Goal: Transaction & Acquisition: Purchase product/service

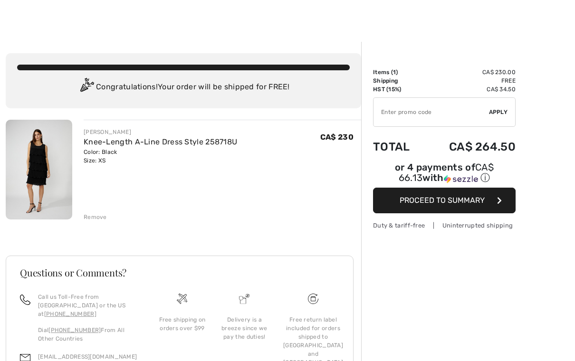
scroll to position [5, 0]
click at [89, 219] on div "Remove" at bounding box center [95, 217] width 23 height 9
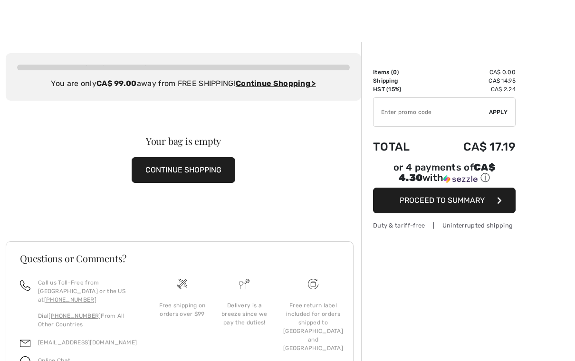
scroll to position [0, 0]
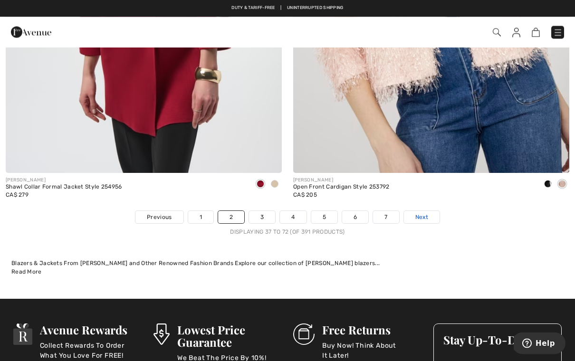
scroll to position [8242, 0]
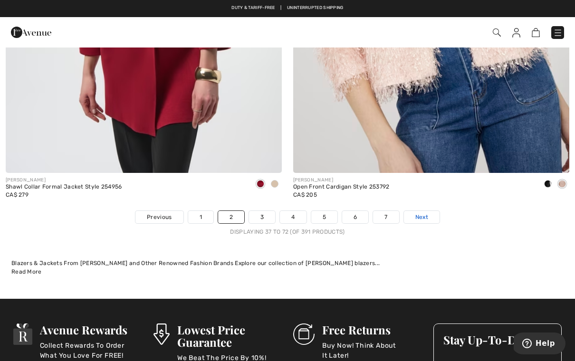
click at [424, 213] on span "Next" at bounding box center [421, 217] width 13 height 9
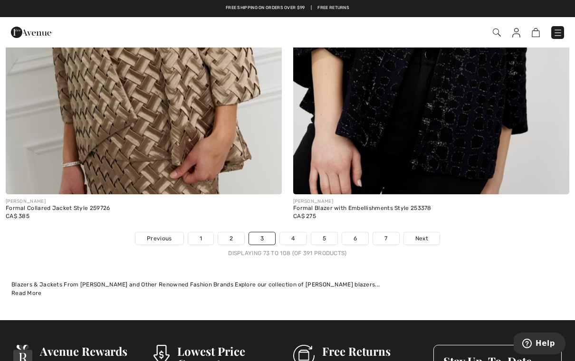
scroll to position [8222, 0]
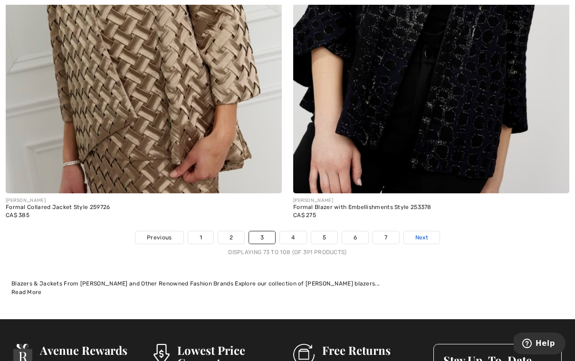
click at [429, 234] on link "Next" at bounding box center [422, 237] width 36 height 12
click at [427, 233] on span "Next" at bounding box center [421, 237] width 13 height 9
click at [427, 242] on span "Next" at bounding box center [421, 237] width 13 height 9
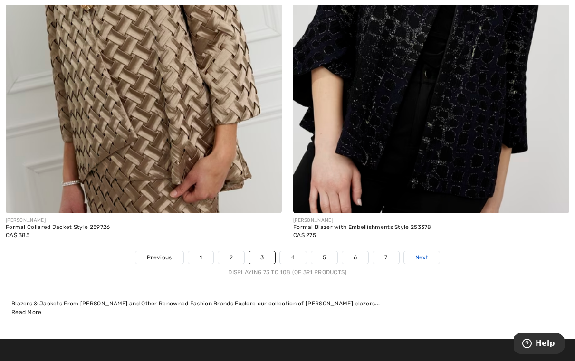
click at [424, 256] on link "Next" at bounding box center [422, 257] width 36 height 12
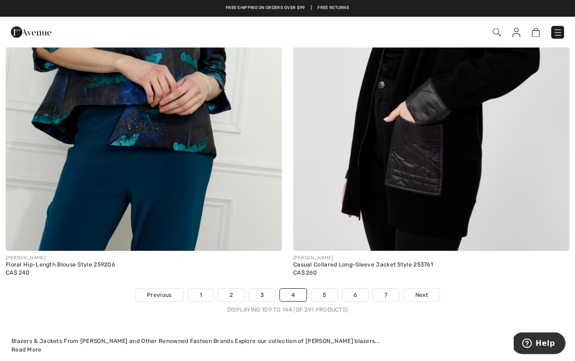
scroll to position [8161, 0]
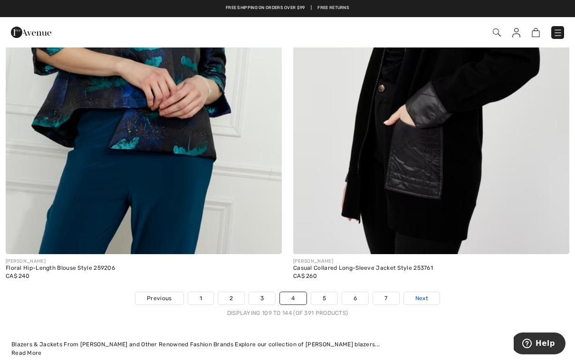
click at [425, 294] on span "Next" at bounding box center [421, 298] width 13 height 9
click at [427, 294] on span "Next" at bounding box center [421, 298] width 13 height 9
click at [422, 295] on span "Next" at bounding box center [421, 298] width 13 height 9
click at [418, 294] on span "Next" at bounding box center [421, 298] width 13 height 9
click at [422, 304] on link "Next" at bounding box center [422, 298] width 36 height 12
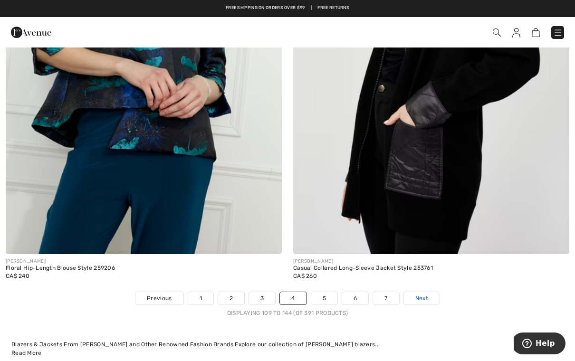
scroll to position [8140, 0]
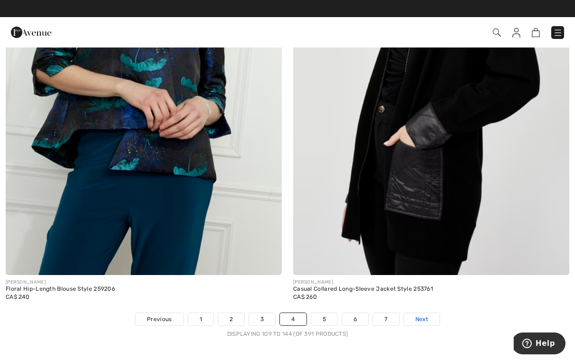
click at [422, 317] on link "Next" at bounding box center [422, 319] width 36 height 12
click at [421, 315] on span "Next" at bounding box center [421, 319] width 13 height 9
click at [422, 315] on span "Next" at bounding box center [421, 319] width 13 height 9
click at [420, 315] on span "Next" at bounding box center [421, 319] width 13 height 9
click at [326, 316] on link "5" at bounding box center [324, 319] width 26 height 12
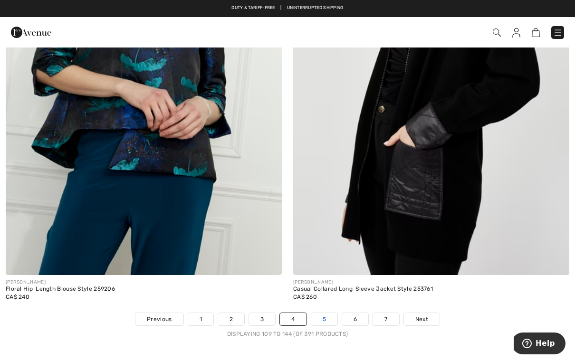
click at [321, 313] on link "5" at bounding box center [324, 319] width 26 height 12
click at [429, 315] on link "Next" at bounding box center [422, 319] width 36 height 12
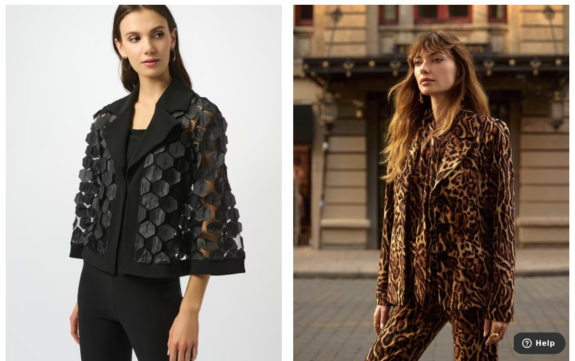
scroll to position [5810, 0]
